Goal: Navigation & Orientation: Find specific page/section

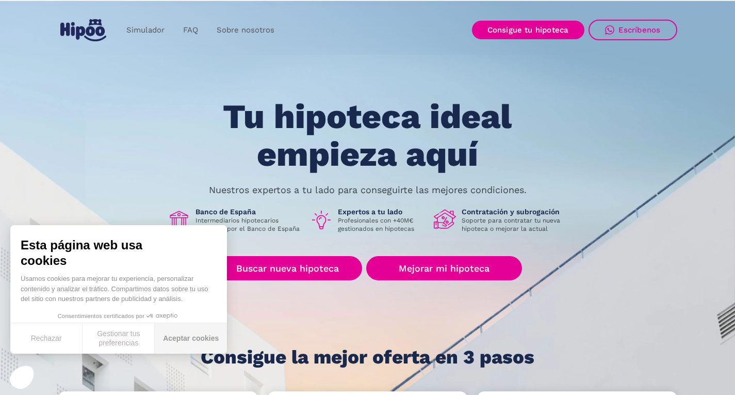
click at [191, 334] on button "Aceptar cookies" at bounding box center [191, 338] width 72 height 30
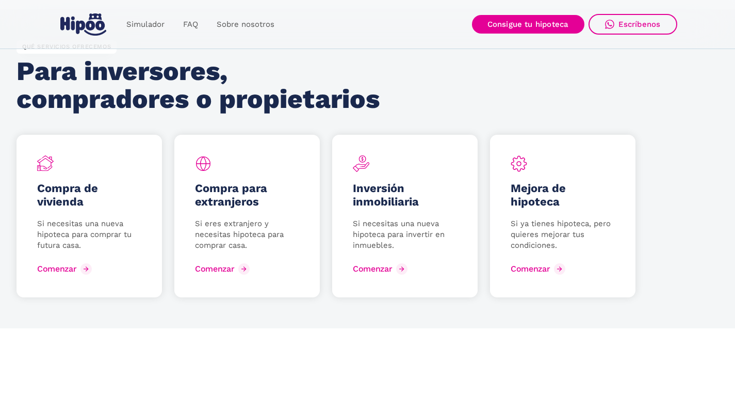
scroll to position [1342, 0]
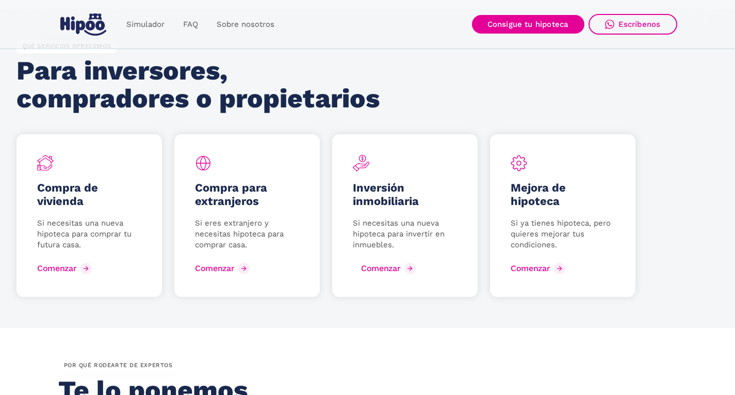
click at [400, 269] on div "Comenzar" at bounding box center [380, 268] width 39 height 10
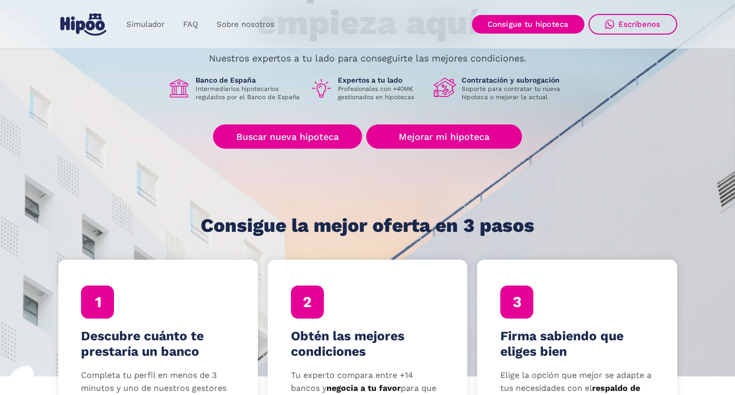
scroll to position [0, 0]
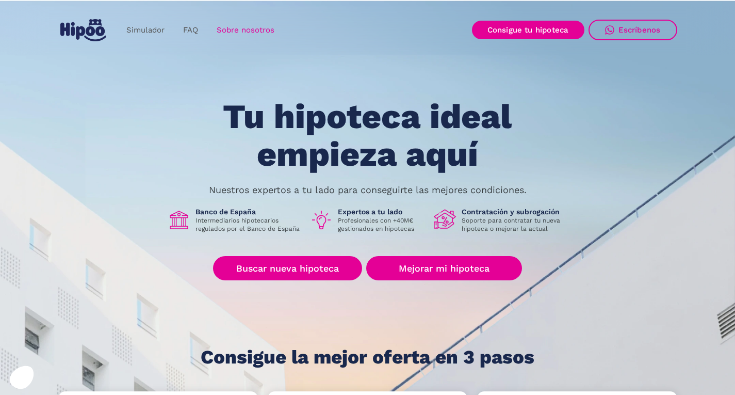
click at [222, 31] on link "Sobre nosotros" at bounding box center [245, 30] width 76 height 20
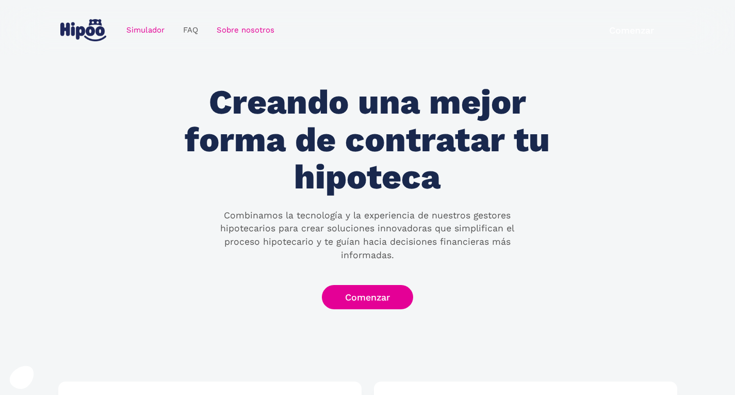
click at [158, 28] on link "Simulador" at bounding box center [145, 30] width 57 height 20
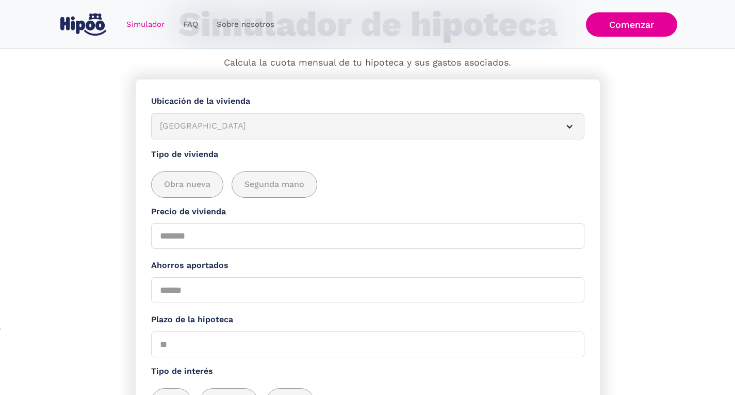
scroll to position [103, 0]
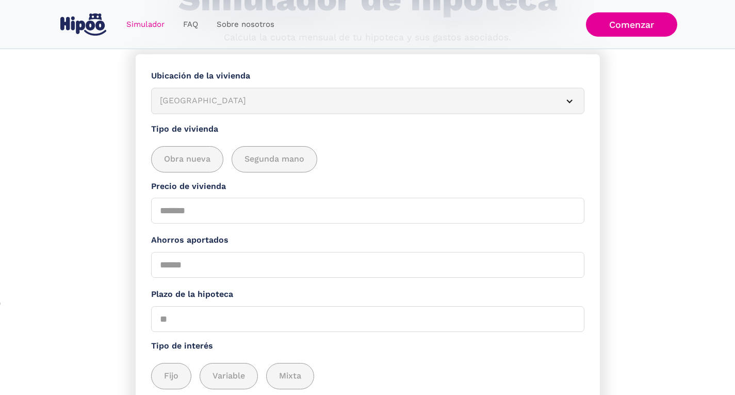
click at [100, 27] on img "home" at bounding box center [83, 24] width 46 height 22
